Goal: Check status: Check status

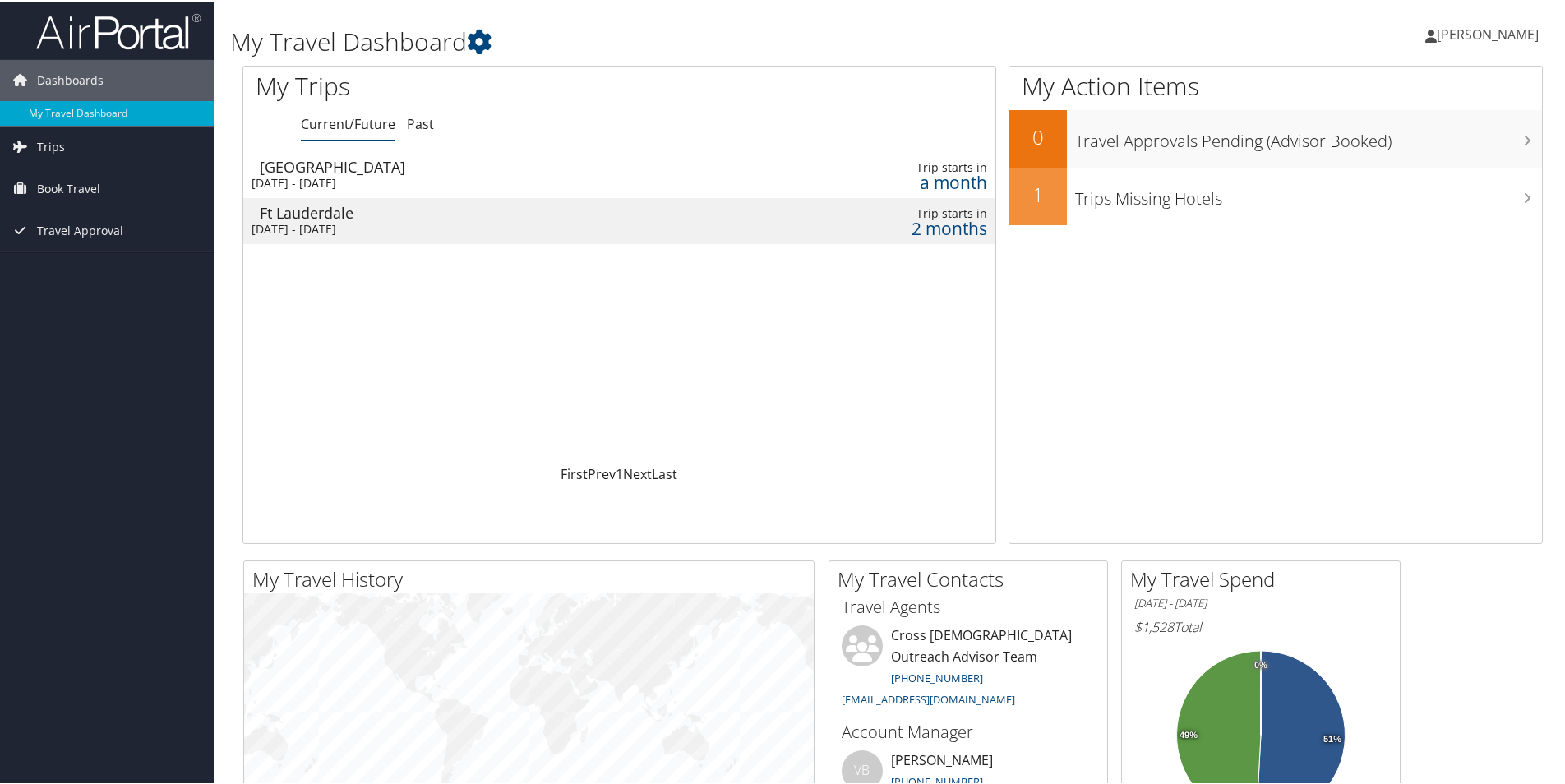
click at [427, 219] on td "Ft Lauderdale [DATE] - [DATE]" at bounding box center [470, 219] width 453 height 46
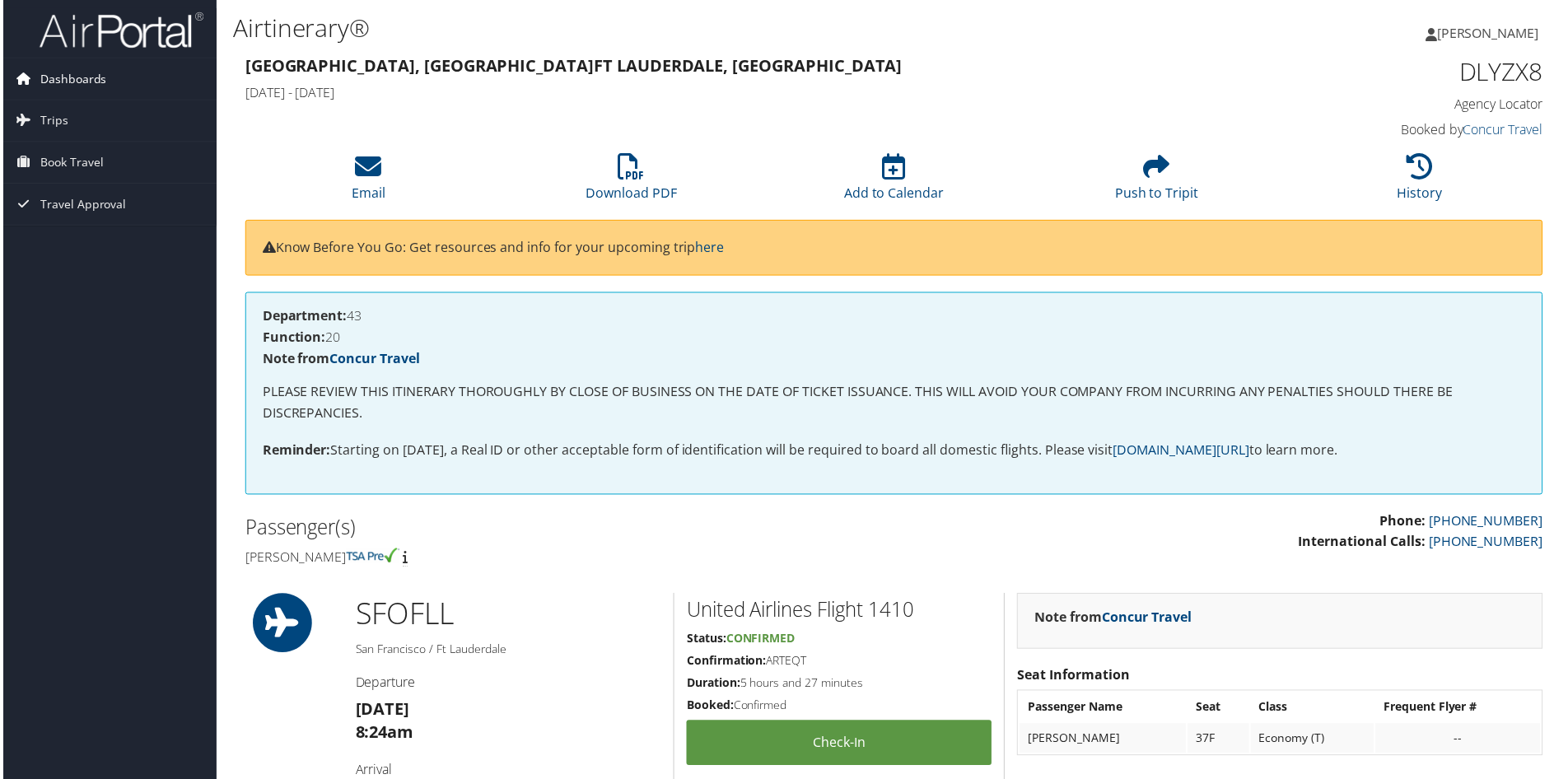
click at [51, 76] on span "Dashboards" at bounding box center [70, 79] width 67 height 41
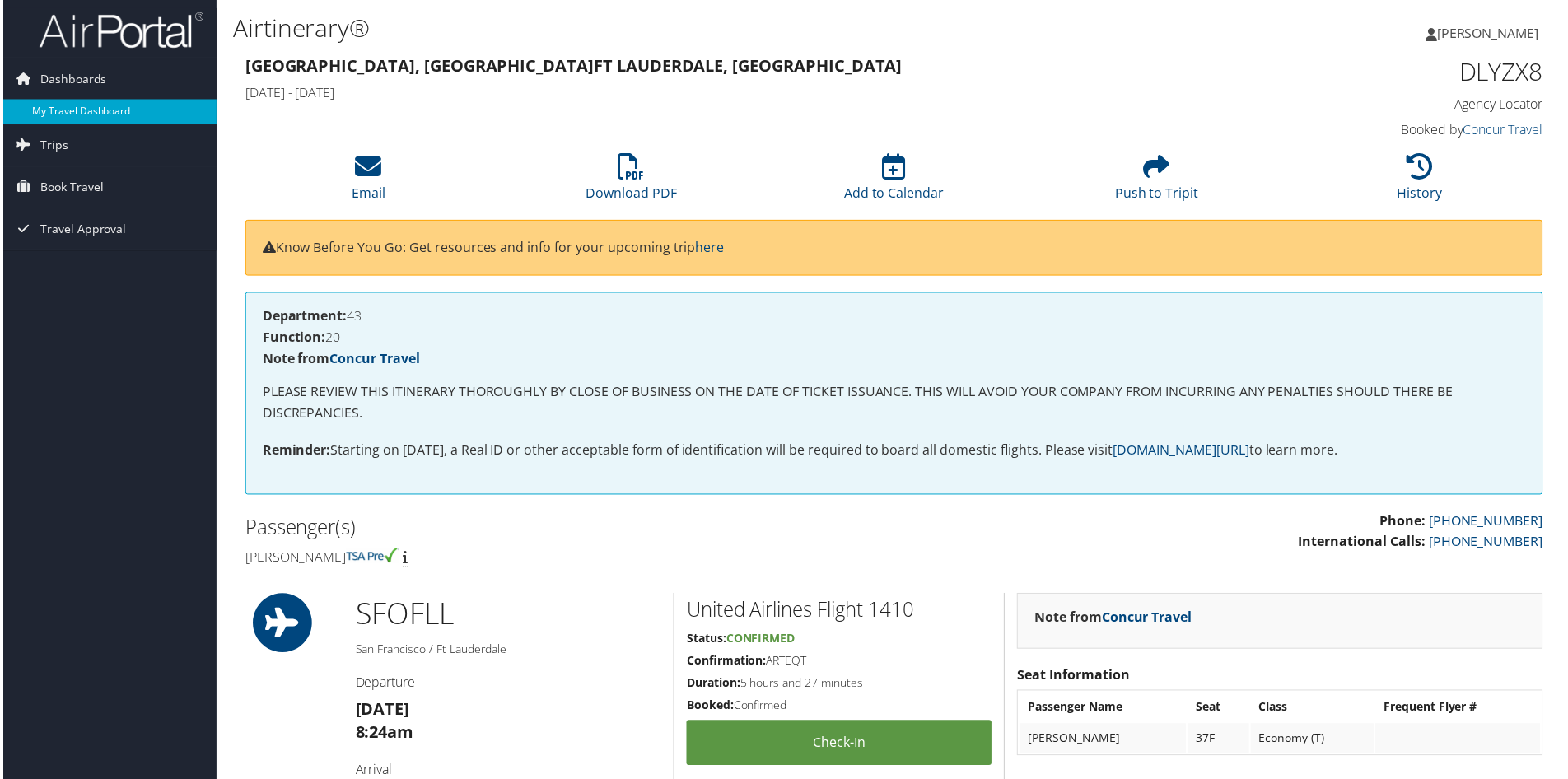
click at [68, 107] on link "My Travel Dashboard" at bounding box center [107, 113] width 214 height 25
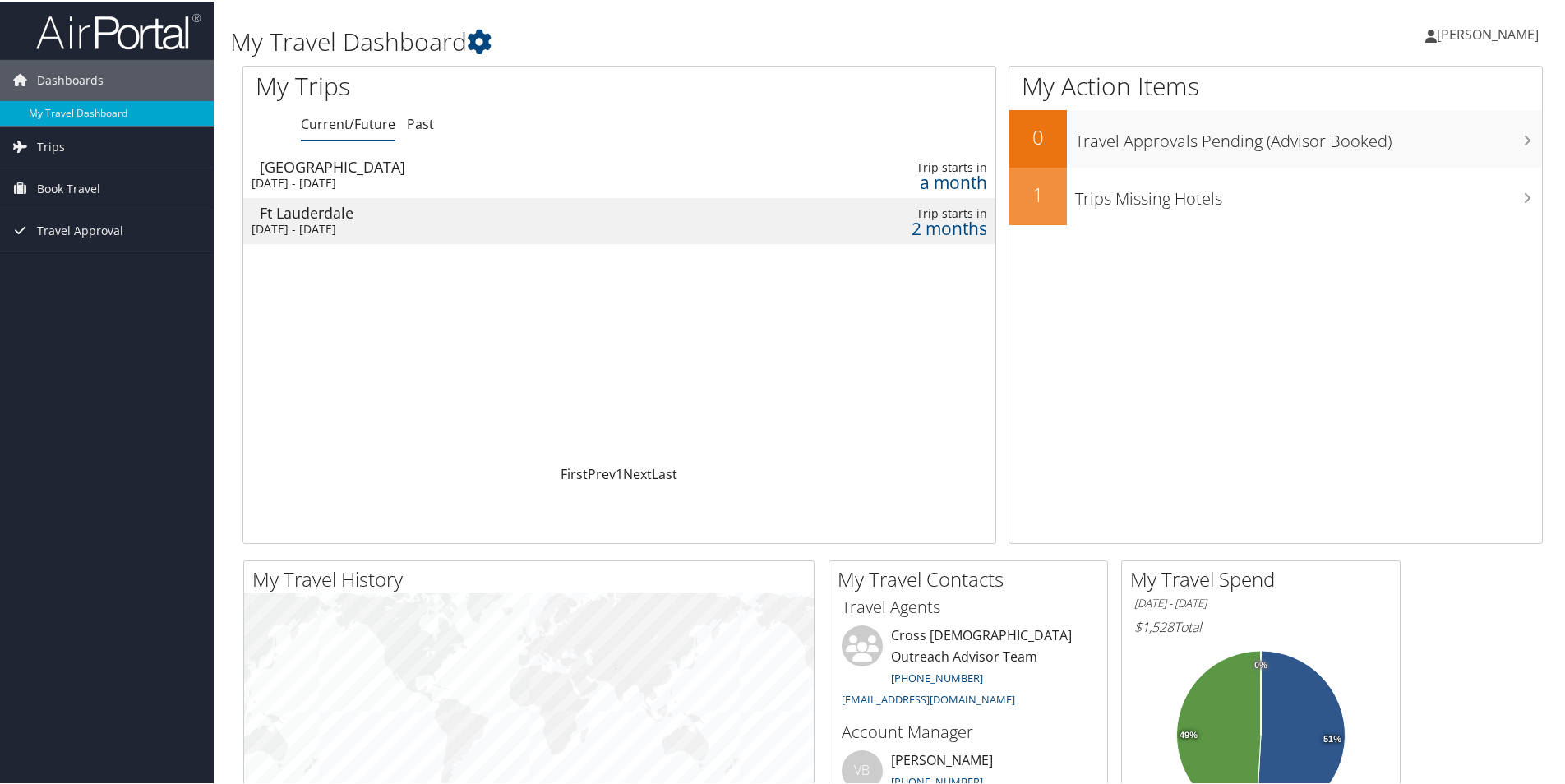
click at [1479, 33] on span "[PERSON_NAME]" at bounding box center [1487, 33] width 102 height 18
click at [1368, 148] on link "View Travel Profile" at bounding box center [1444, 145] width 184 height 28
